Goal: Task Accomplishment & Management: Manage account settings

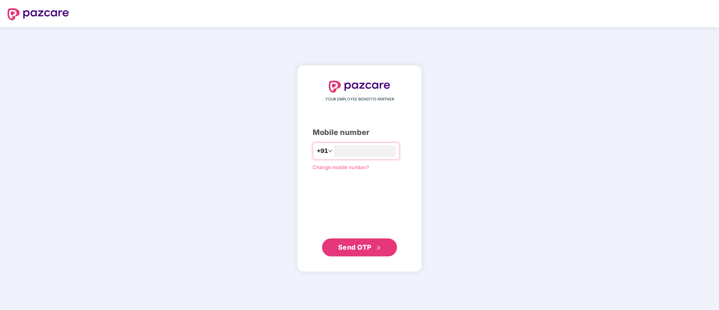
type input "**********"
click at [361, 244] on span "Send OTP" at bounding box center [354, 247] width 33 height 8
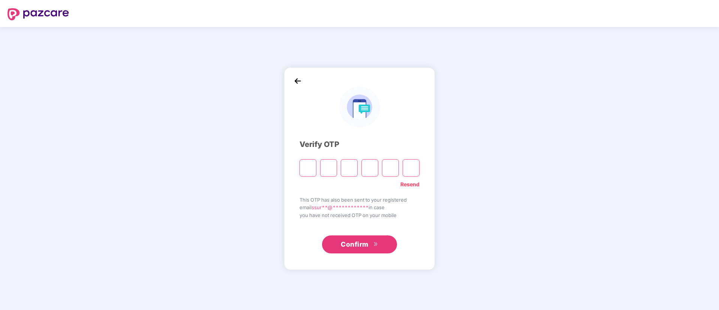
type input "*"
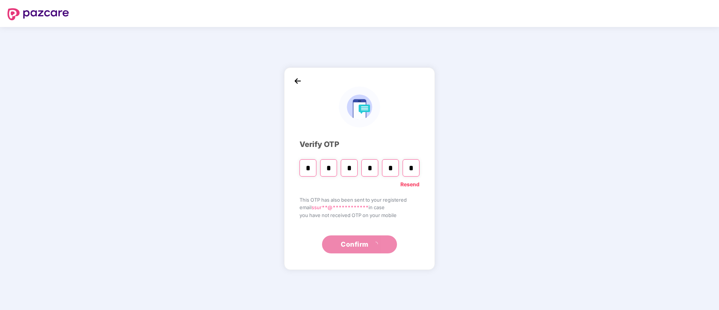
type input "*"
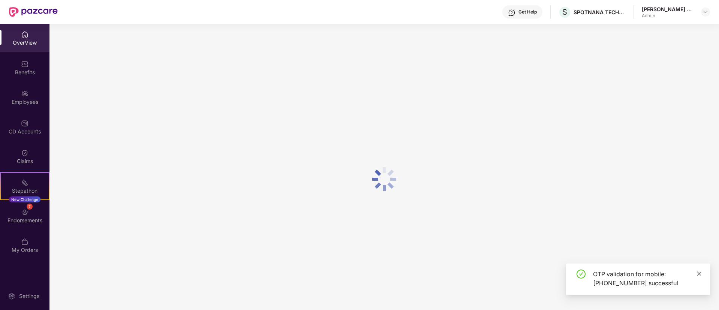
click at [699, 271] on icon "close" at bounding box center [698, 273] width 5 height 5
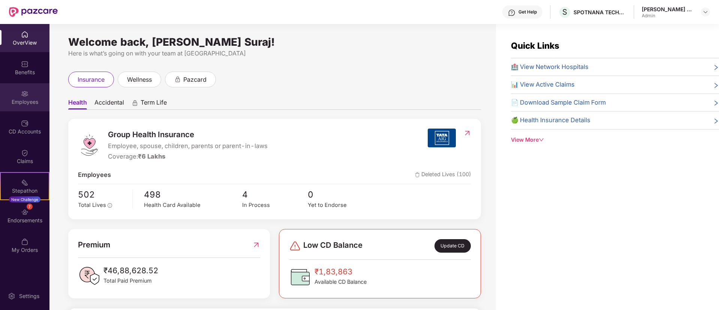
click at [23, 91] on img at bounding box center [24, 93] width 7 height 7
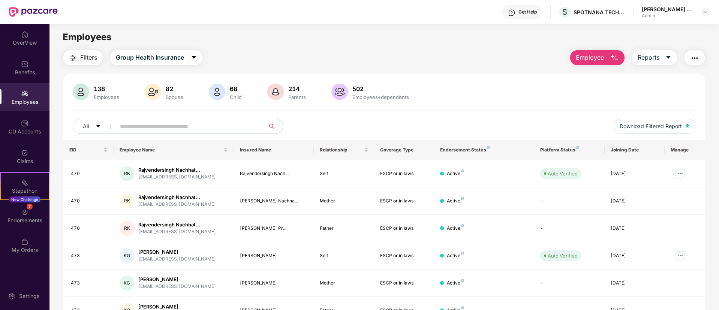
click at [180, 126] on input "text" at bounding box center [187, 126] width 135 height 11
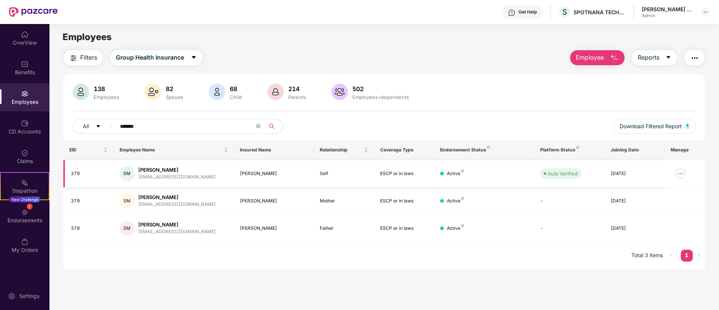
type input "*******"
click at [678, 173] on img at bounding box center [680, 173] width 12 height 12
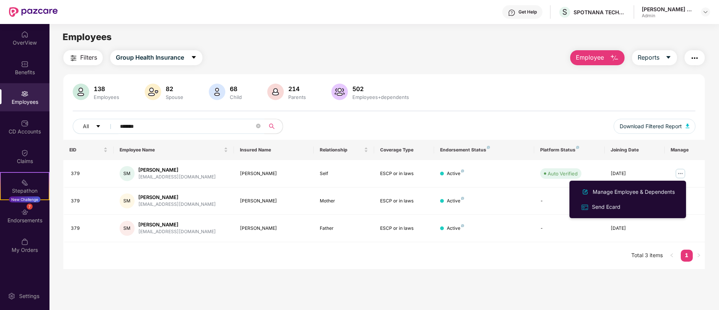
click at [591, 53] on span "Employee" at bounding box center [590, 57] width 28 height 9
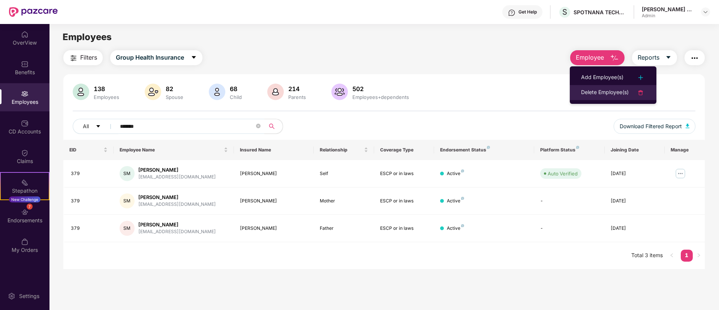
click at [643, 91] on img at bounding box center [640, 92] width 9 height 9
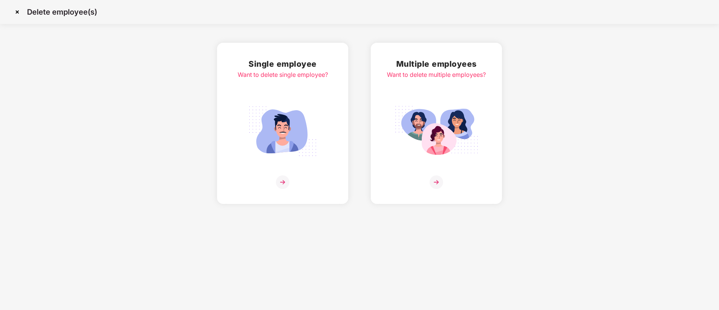
click at [282, 181] on img at bounding box center [282, 181] width 13 height 13
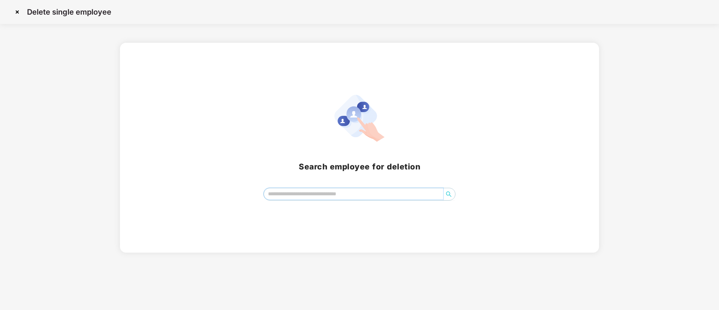
click at [354, 197] on input "search" at bounding box center [353, 193] width 179 height 11
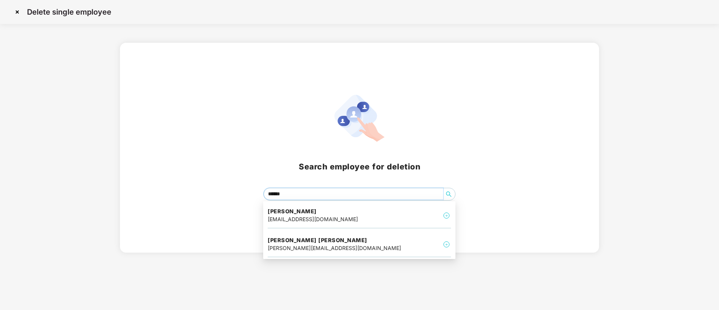
type input "*******"
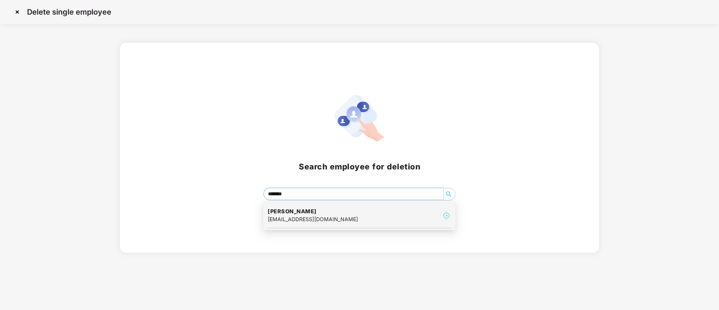
click at [353, 212] on div "[PERSON_NAME] [EMAIL_ADDRESS][DOMAIN_NAME]" at bounding box center [359, 215] width 183 height 25
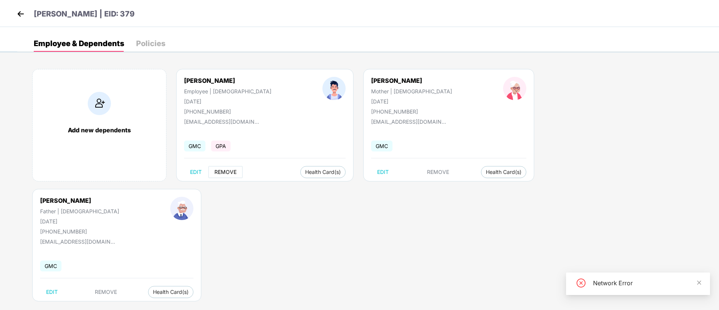
click at [223, 170] on span "REMOVE" at bounding box center [225, 172] width 22 height 6
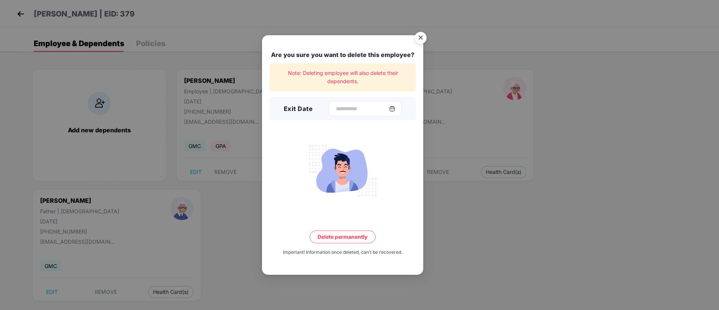
click at [395, 104] on div at bounding box center [365, 108] width 73 height 15
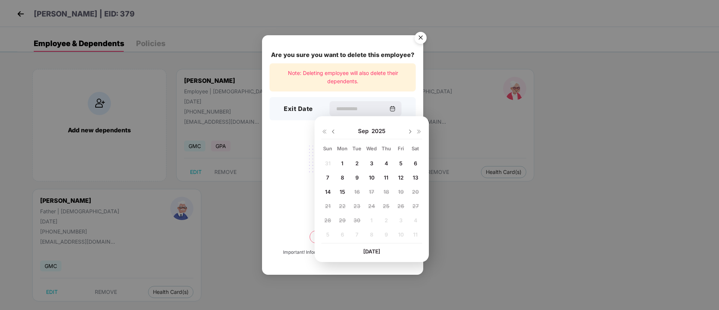
click at [399, 162] on span "5" at bounding box center [400, 163] width 3 height 6
type input "**********"
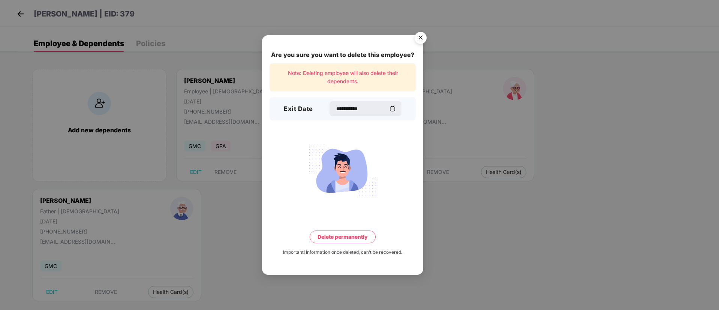
click at [345, 236] on button "Delete permanently" at bounding box center [343, 236] width 66 height 13
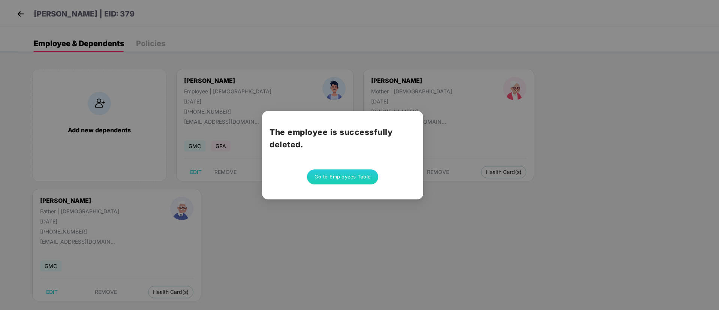
click at [339, 173] on button "Go to Employees Table" at bounding box center [342, 176] width 71 height 15
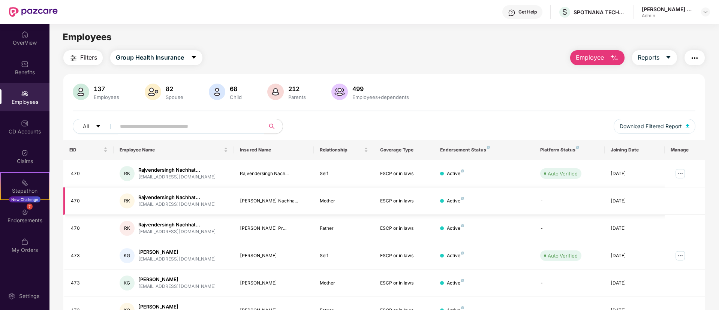
scroll to position [56, 0]
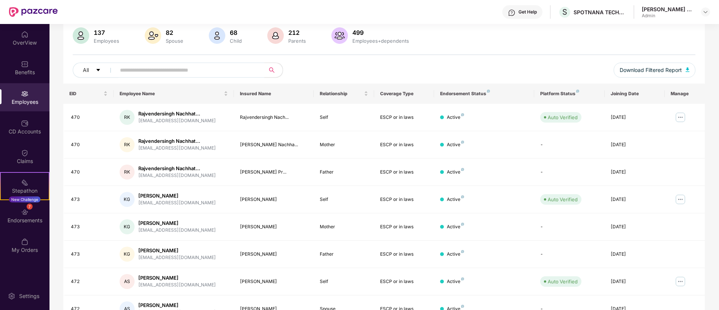
click at [21, 99] on div "Employees" at bounding box center [24, 101] width 49 height 7
click at [28, 102] on div "Employees" at bounding box center [24, 101] width 49 height 7
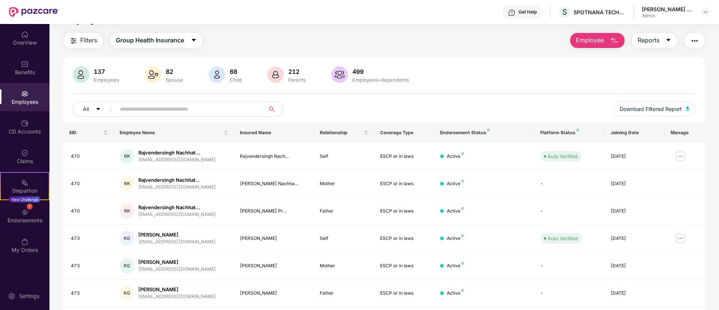
scroll to position [0, 0]
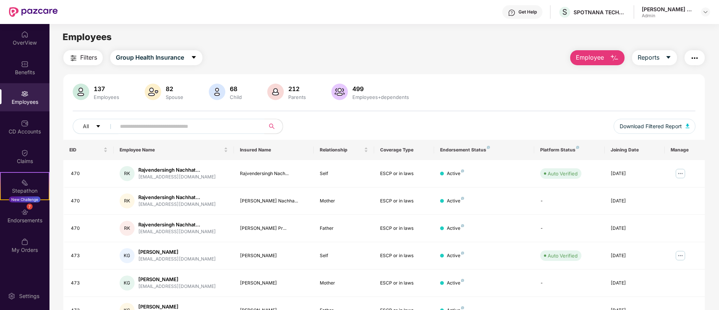
click at [602, 53] on span "Employee" at bounding box center [590, 57] width 28 height 9
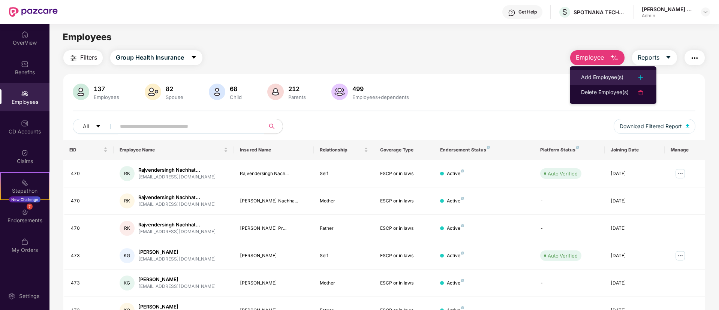
click at [603, 80] on div "Add Employee(s)" at bounding box center [602, 77] width 42 height 9
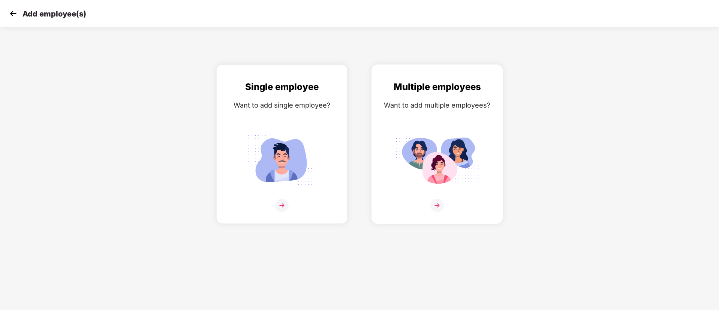
click at [438, 200] on img at bounding box center [436, 205] width 13 height 13
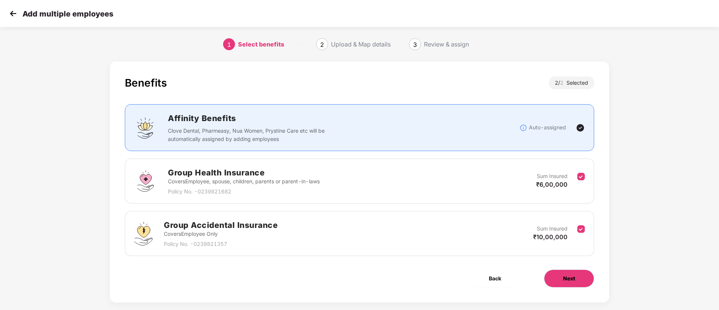
click at [571, 281] on span "Next" at bounding box center [569, 278] width 12 height 8
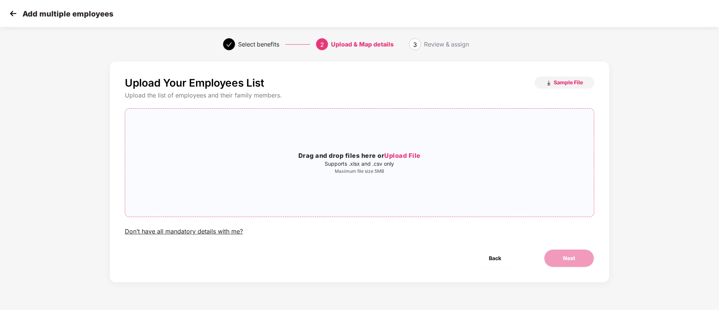
click at [400, 158] on span "Upload File" at bounding box center [402, 155] width 36 height 7
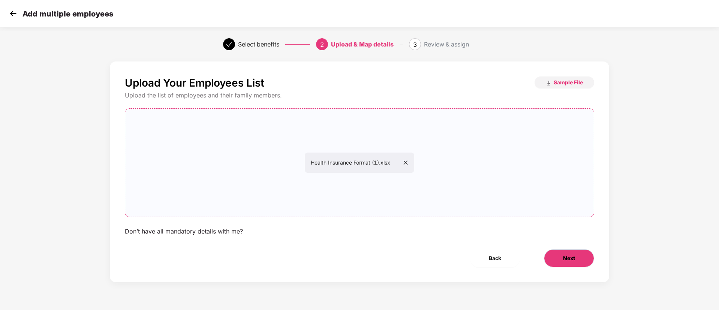
click at [561, 262] on button "Next" at bounding box center [569, 258] width 50 height 18
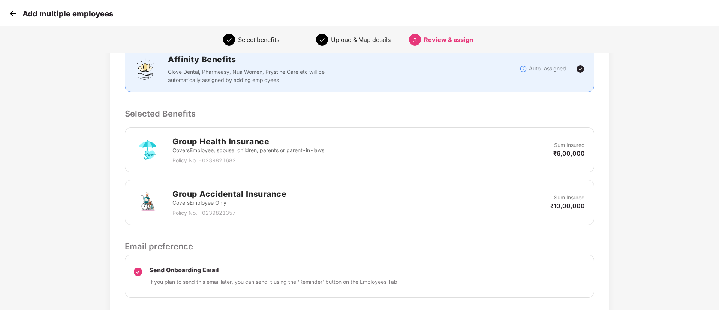
scroll to position [160, 0]
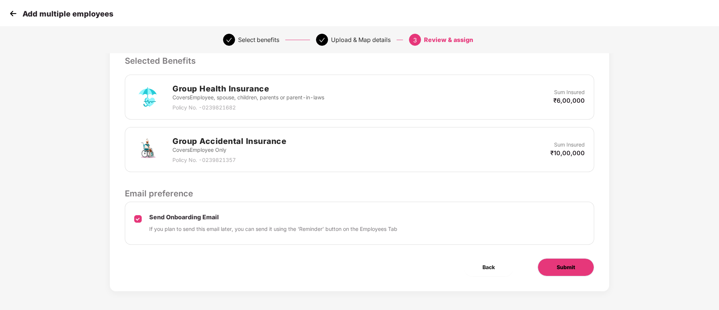
click at [562, 273] on button "Submit" at bounding box center [565, 267] width 57 height 18
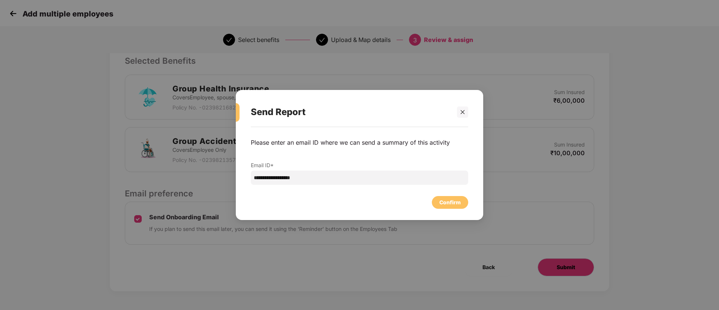
scroll to position [0, 0]
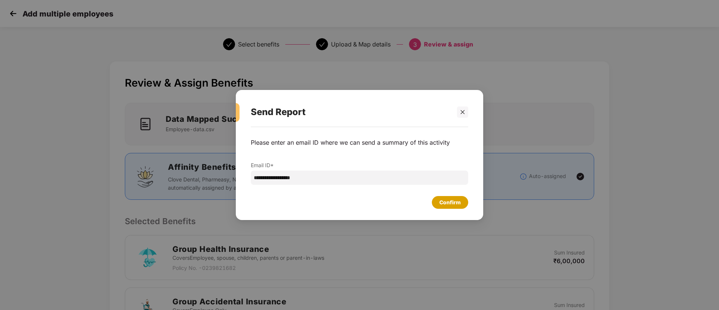
click at [440, 205] on div "Confirm" at bounding box center [449, 202] width 21 height 8
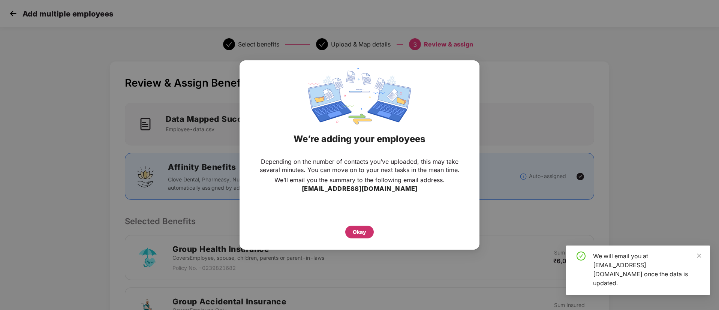
click at [359, 233] on div "Okay" at bounding box center [359, 232] width 13 height 8
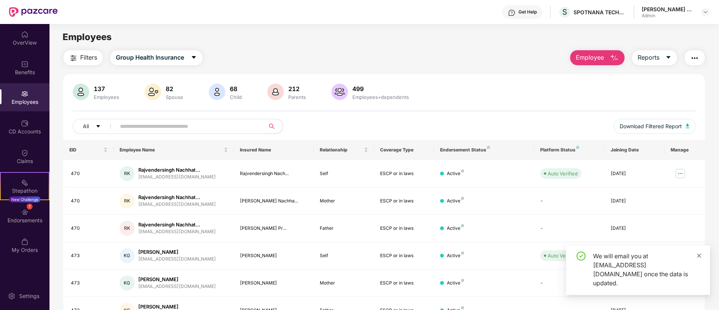
click at [698, 258] on icon "close" at bounding box center [698, 255] width 5 height 5
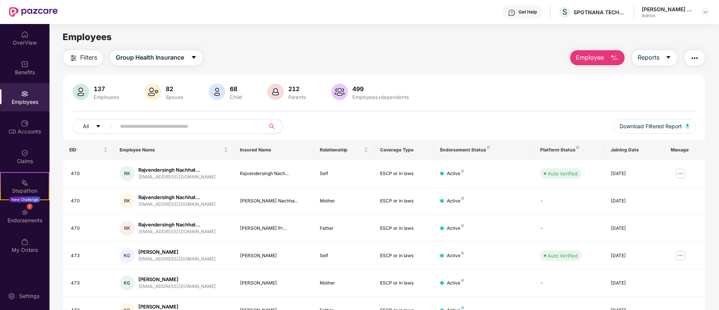
click at [140, 127] on input "text" at bounding box center [187, 126] width 135 height 11
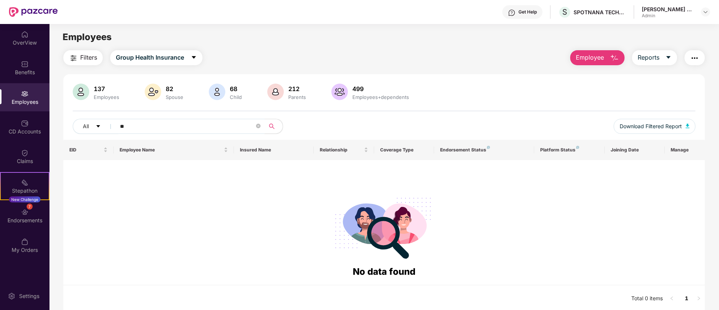
type input "*"
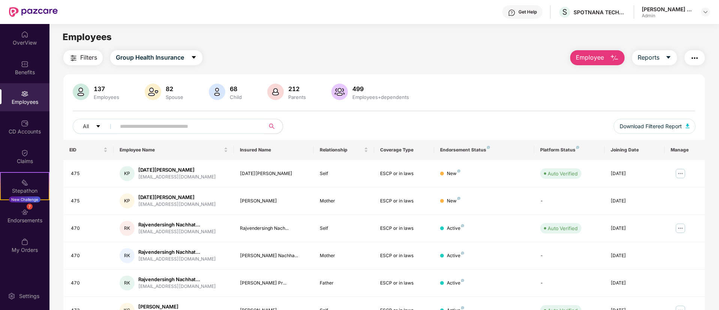
click at [614, 51] on button "Employee" at bounding box center [597, 57] width 54 height 15
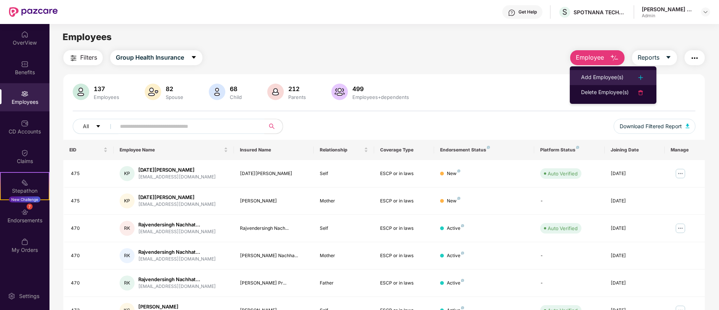
click at [605, 74] on div "Add Employee(s)" at bounding box center [602, 77] width 42 height 9
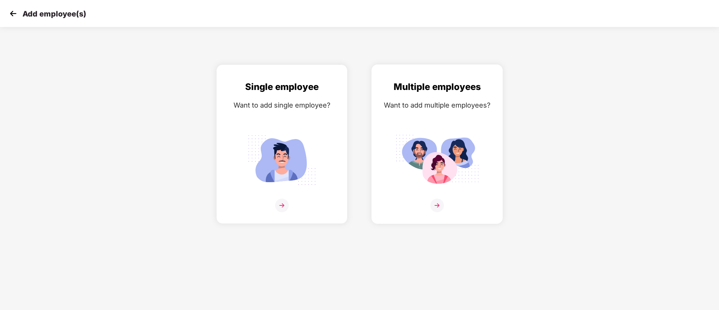
click at [450, 133] on img at bounding box center [437, 160] width 84 height 58
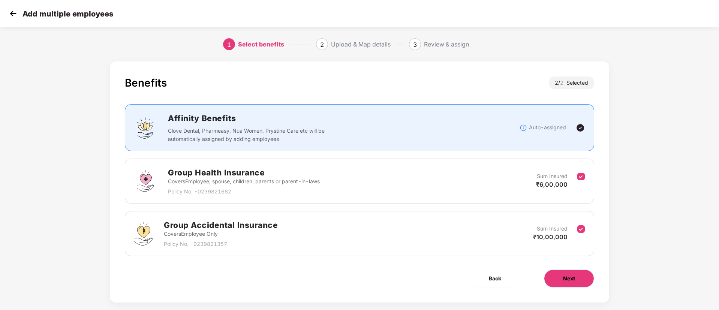
click at [563, 278] on span "Next" at bounding box center [569, 278] width 12 height 8
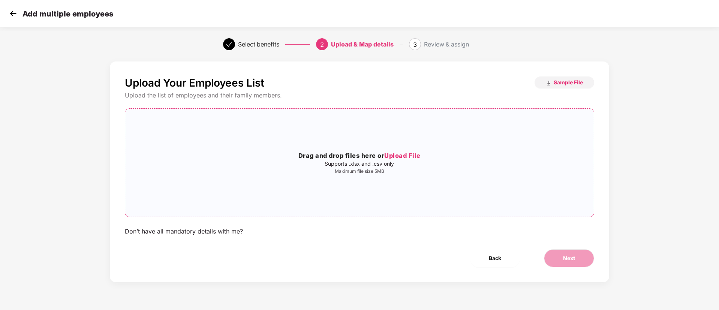
click at [407, 151] on h3 "Drag and drop files here or Upload File" at bounding box center [359, 156] width 468 height 10
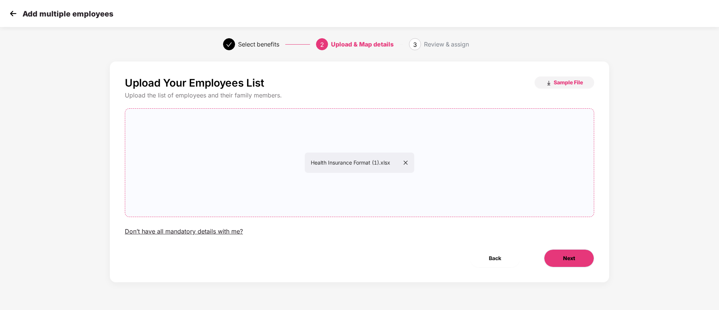
click at [574, 257] on span "Next" at bounding box center [569, 258] width 12 height 8
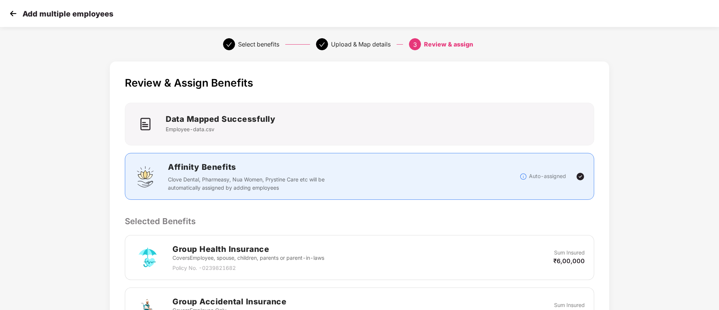
scroll to position [160, 0]
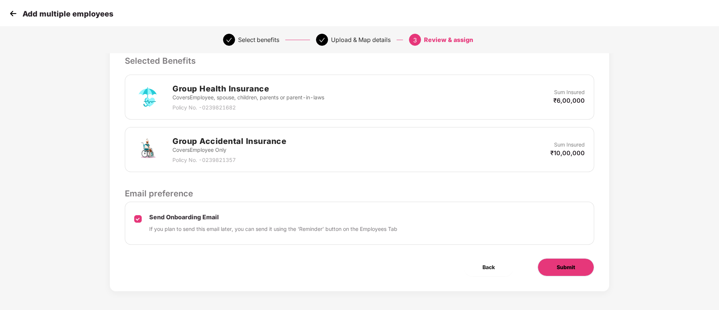
click at [572, 270] on span "Submit" at bounding box center [565, 267] width 18 height 8
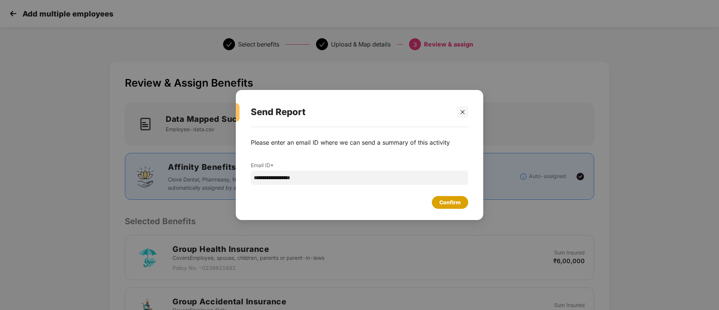
click at [452, 200] on div "Confirm" at bounding box center [449, 202] width 21 height 8
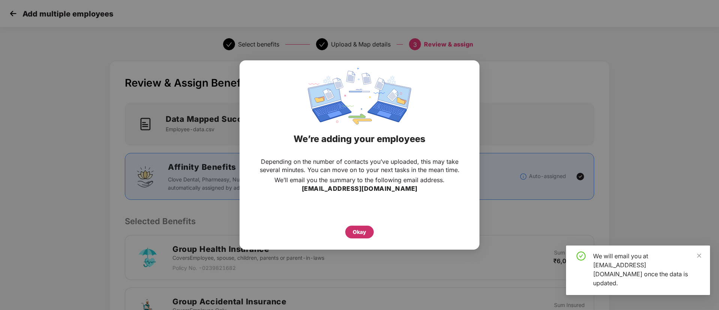
click at [362, 230] on div "Okay" at bounding box center [359, 232] width 13 height 8
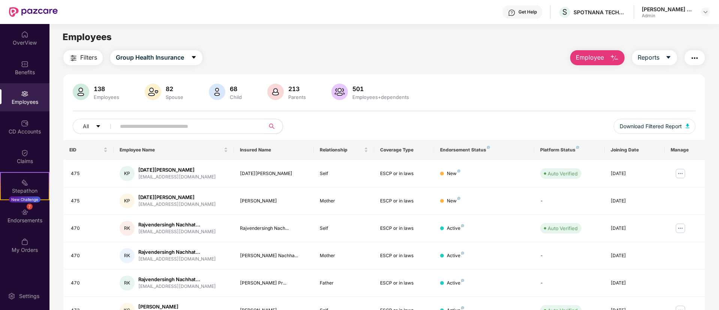
click at [199, 126] on input "text" at bounding box center [187, 126] width 135 height 11
type input "***"
